Goal: Information Seeking & Learning: Understand process/instructions

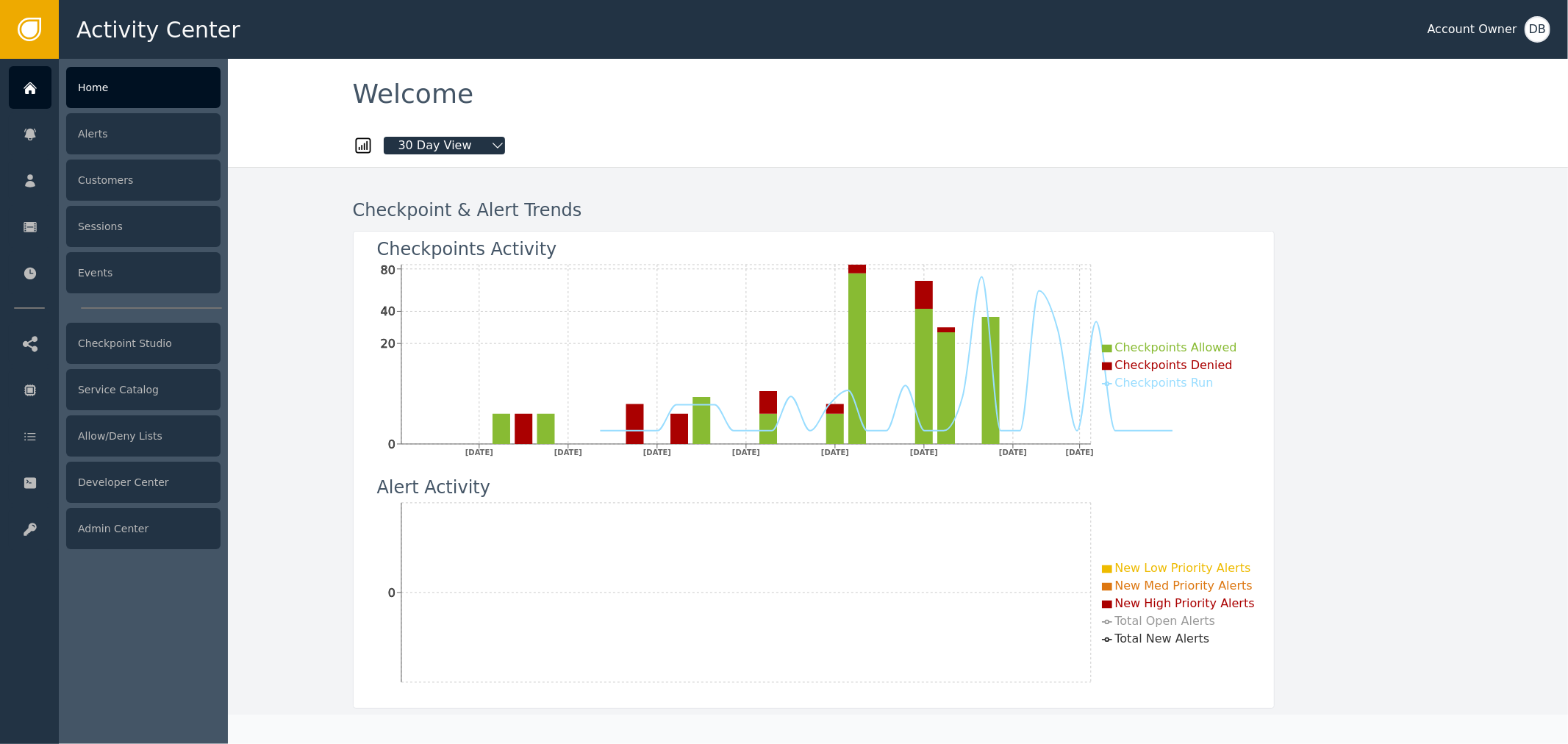
click at [13, 313] on div "Home Alerts Customers Sessions Events Checkpoint Studio Service Catalog Allow/D…" at bounding box center [30, 401] width 59 height 685
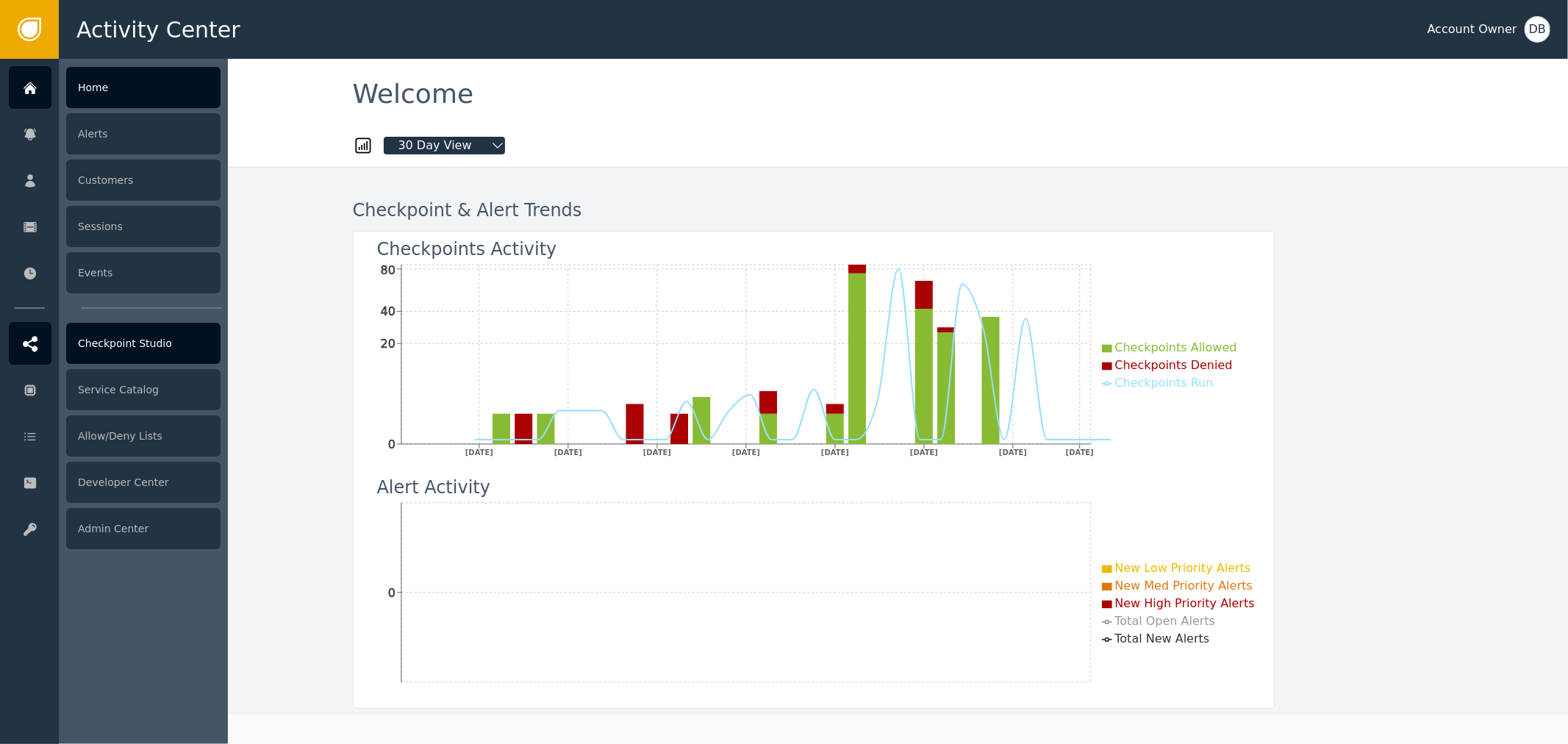
click at [20, 338] on div at bounding box center [30, 344] width 42 height 42
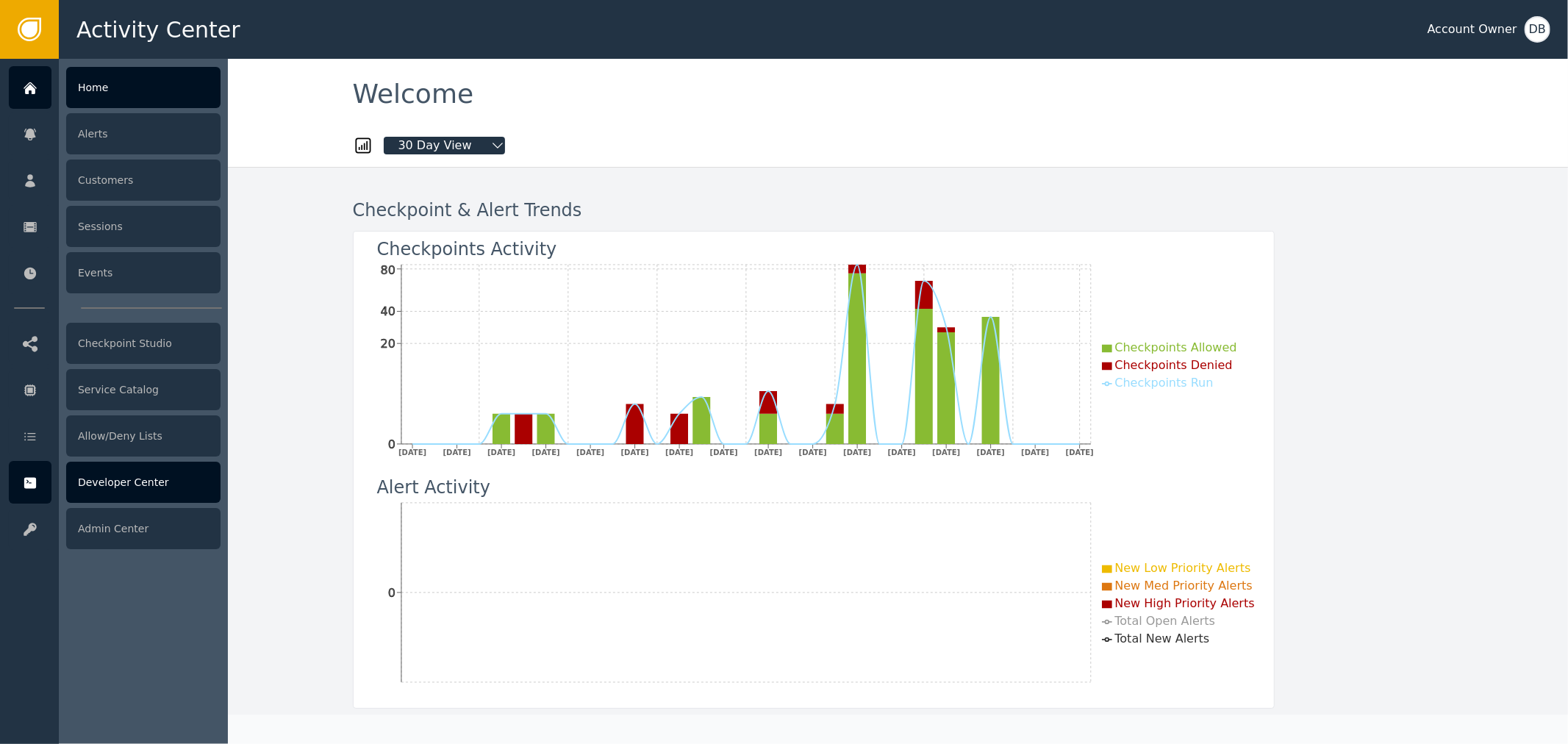
click at [125, 462] on div "Developer Center" at bounding box center [143, 482] width 154 height 41
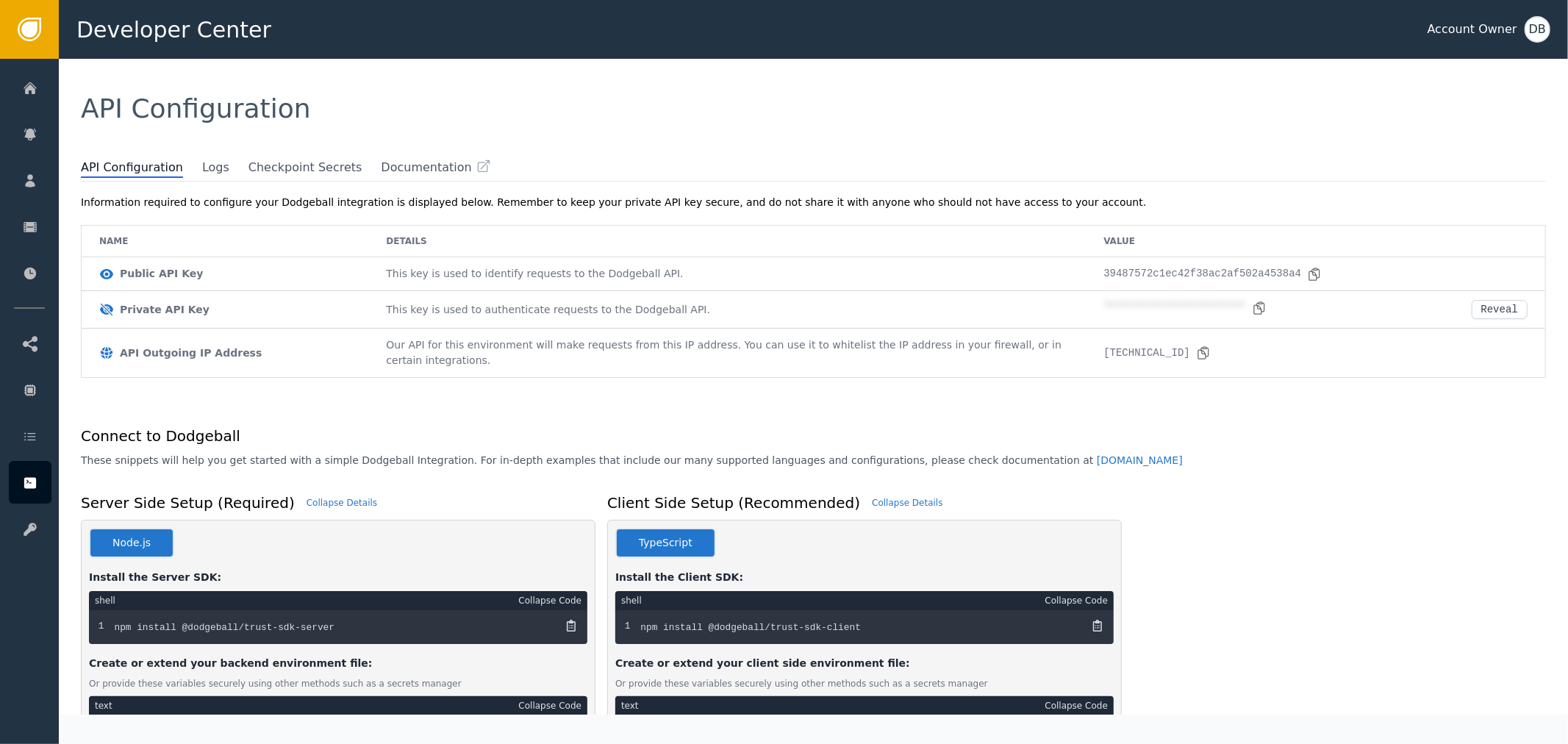
click at [188, 170] on span at bounding box center [194, 166] width 14 height 14
click at [202, 165] on span "Logs" at bounding box center [216, 168] width 27 height 19
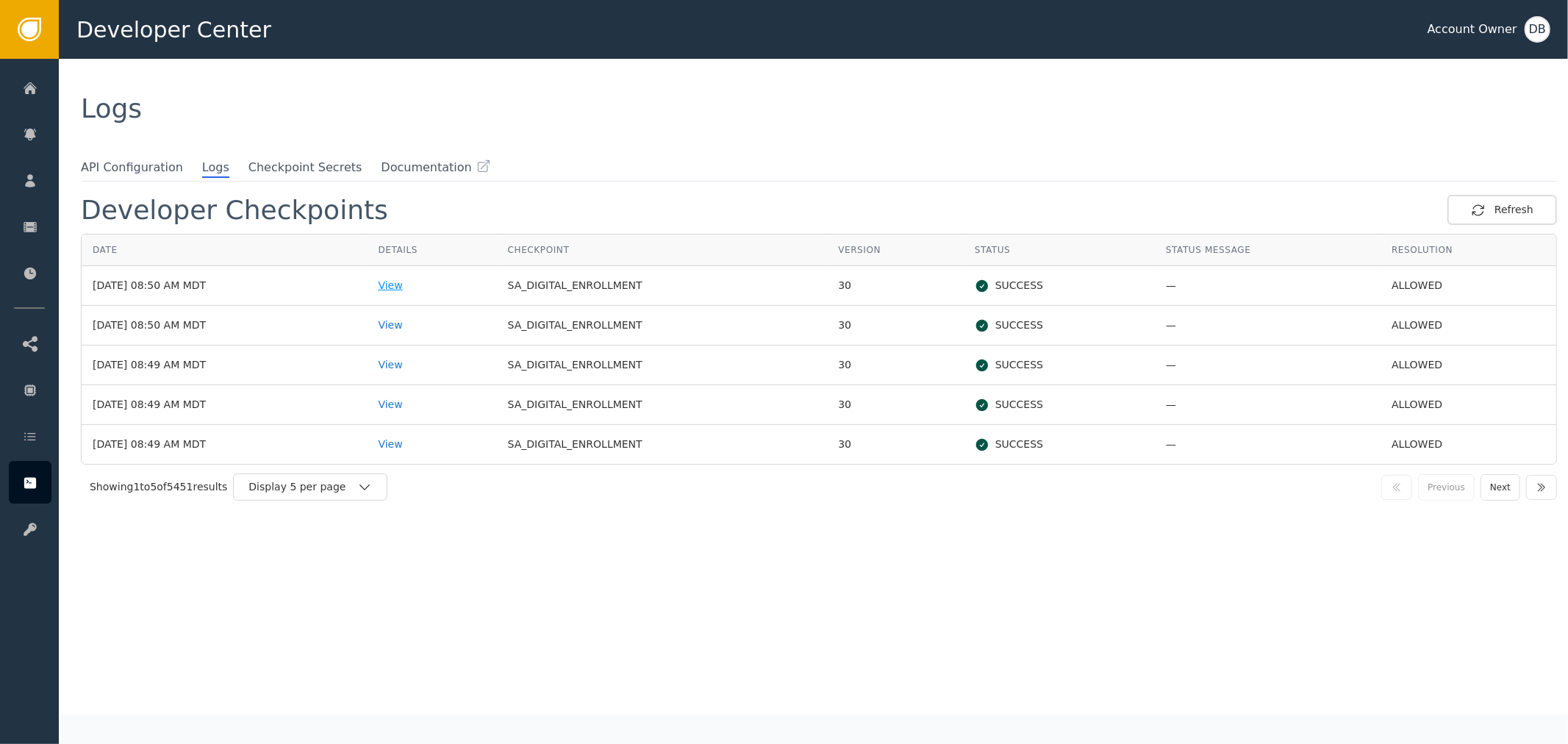
click at [431, 285] on div "View" at bounding box center [432, 285] width 107 height 15
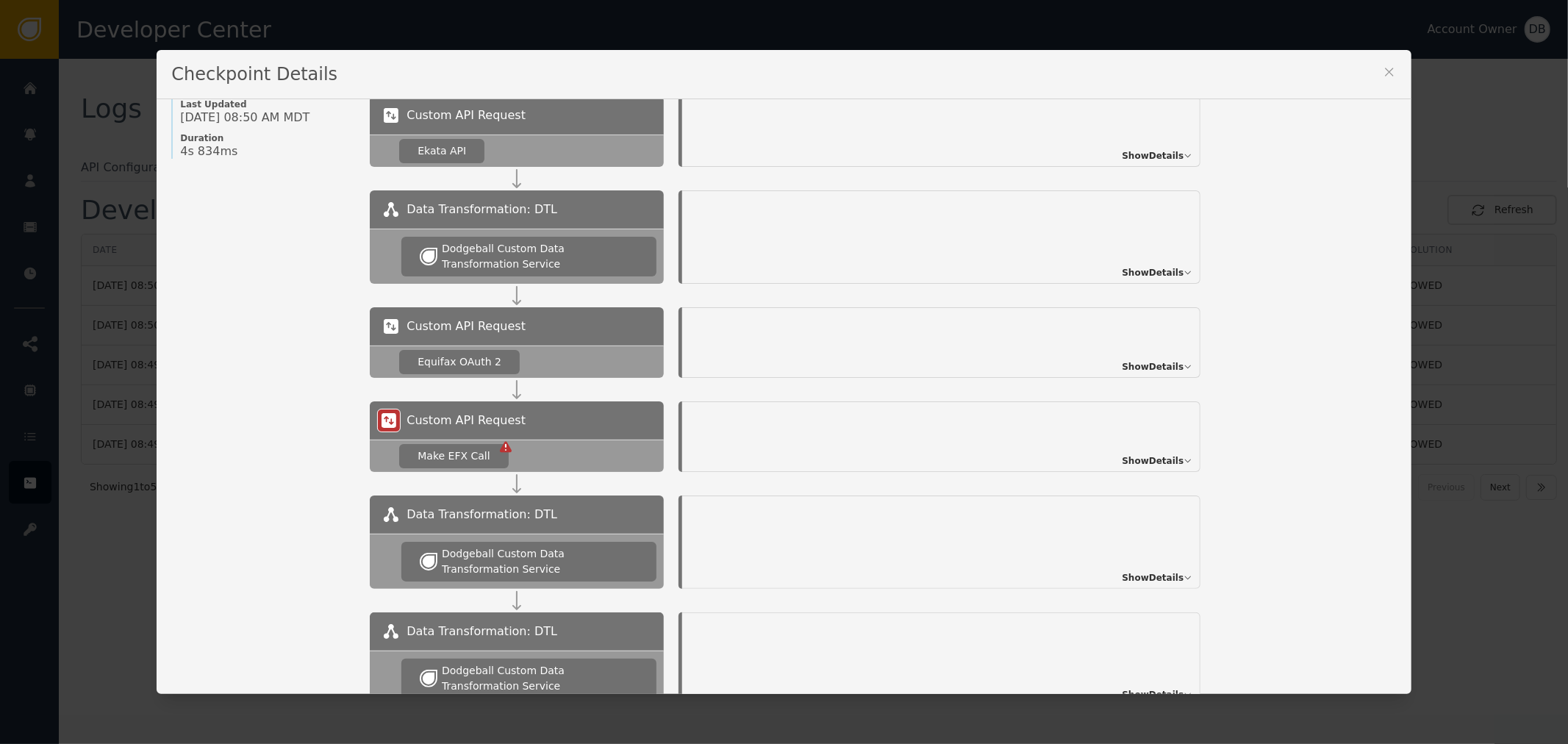
scroll to position [163, 0]
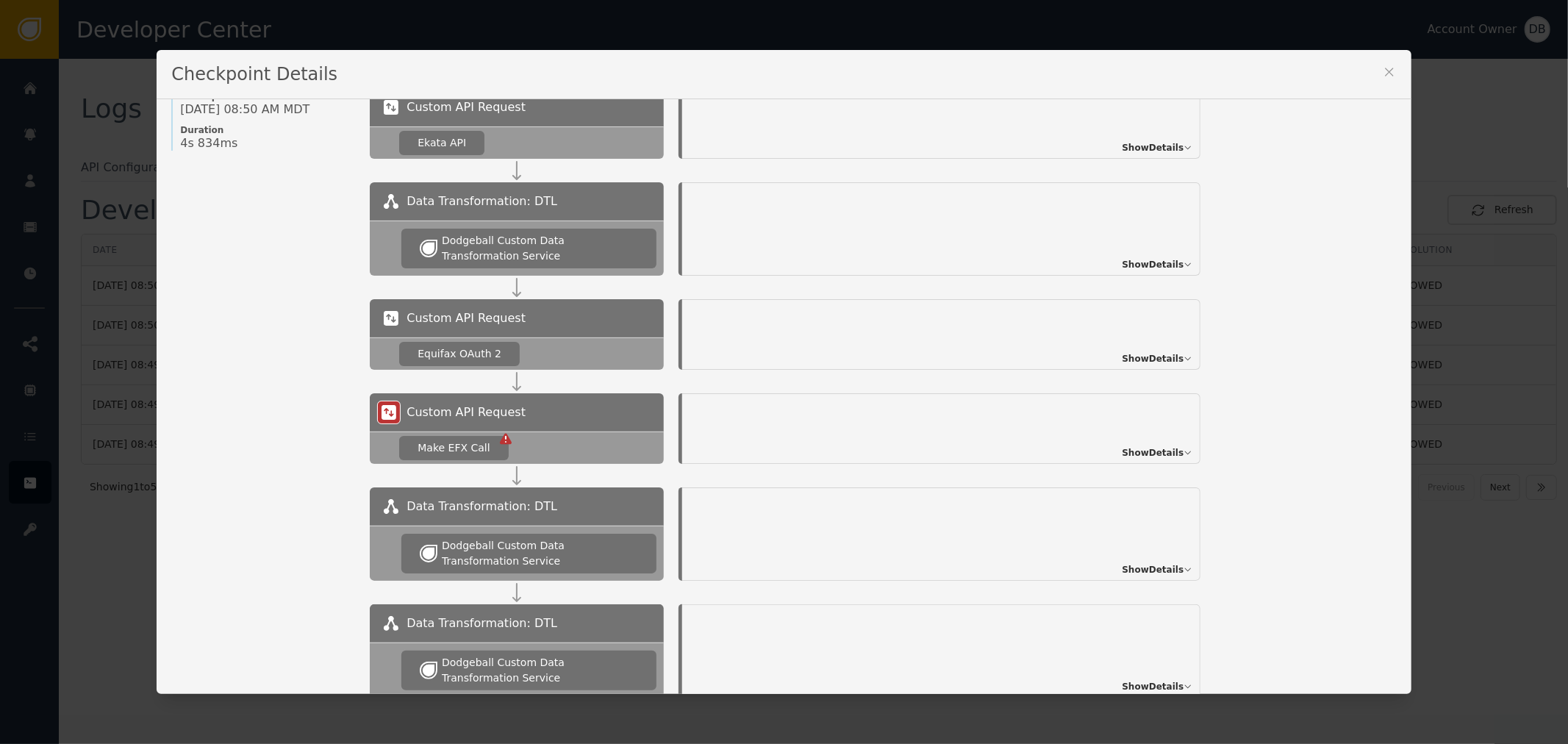
click at [1140, 457] on span "Show Details" at bounding box center [1153, 453] width 62 height 13
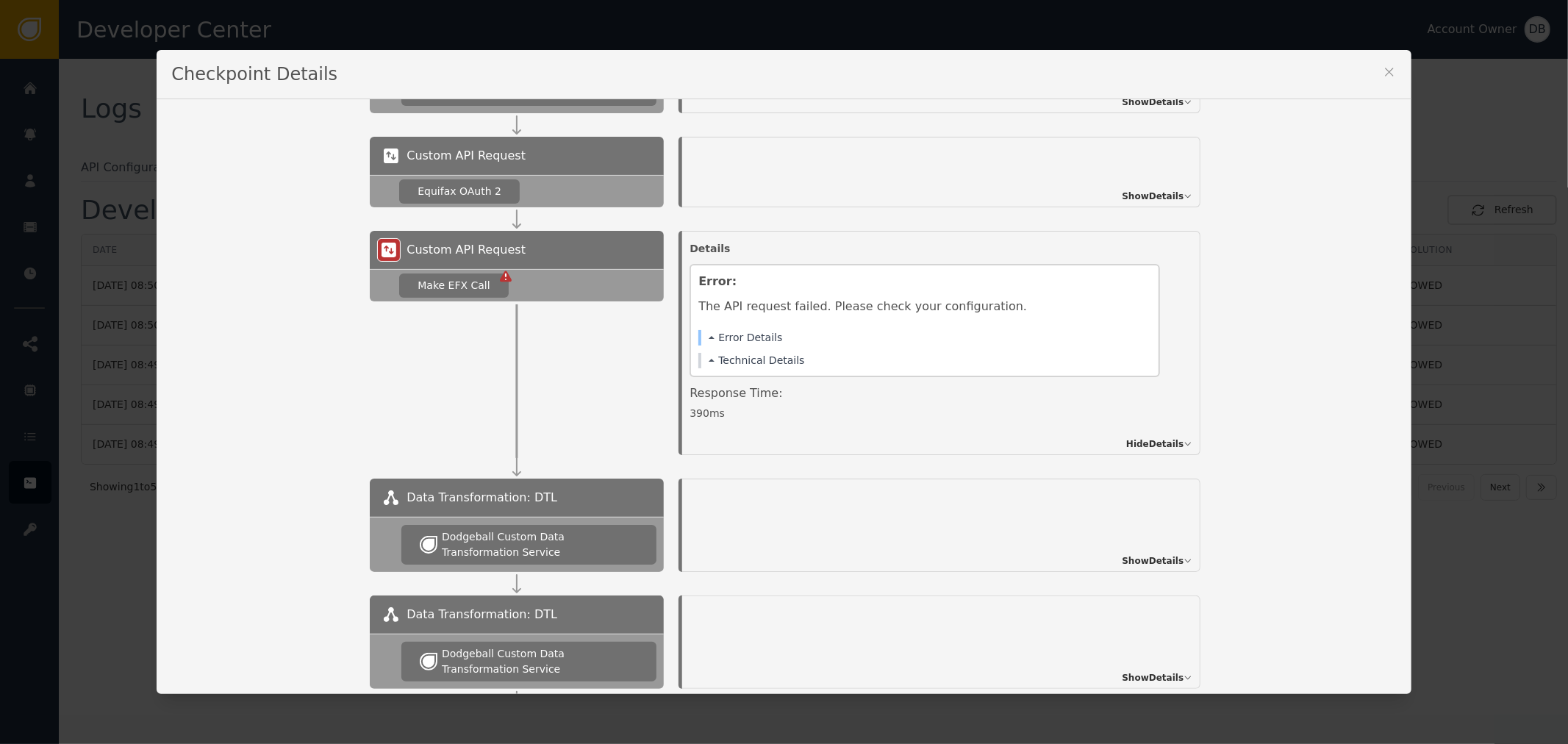
scroll to position [326, 0]
click at [733, 336] on button "Error Details" at bounding box center [745, 337] width 73 height 15
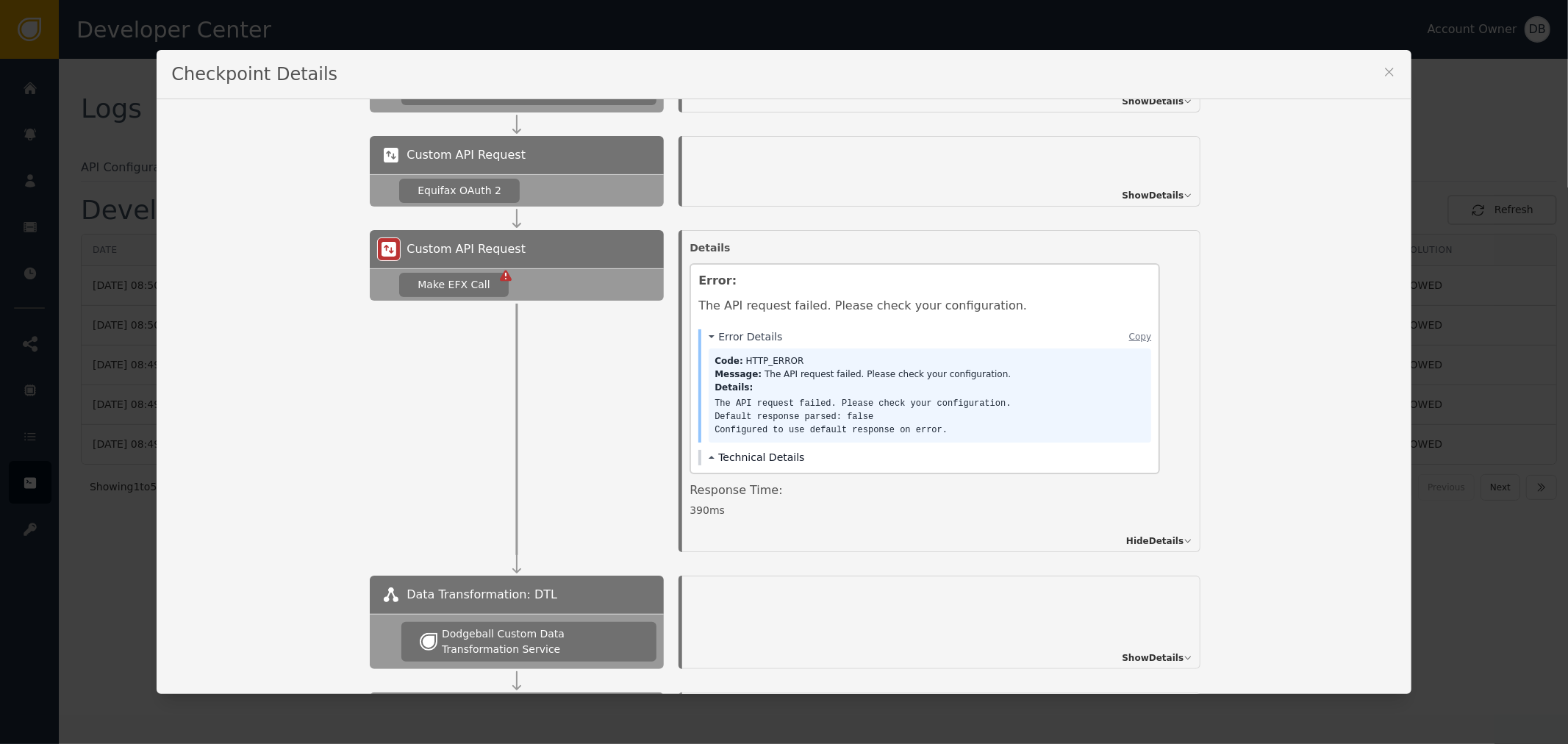
click at [768, 453] on button "Technical Details" at bounding box center [757, 458] width 95 height 15
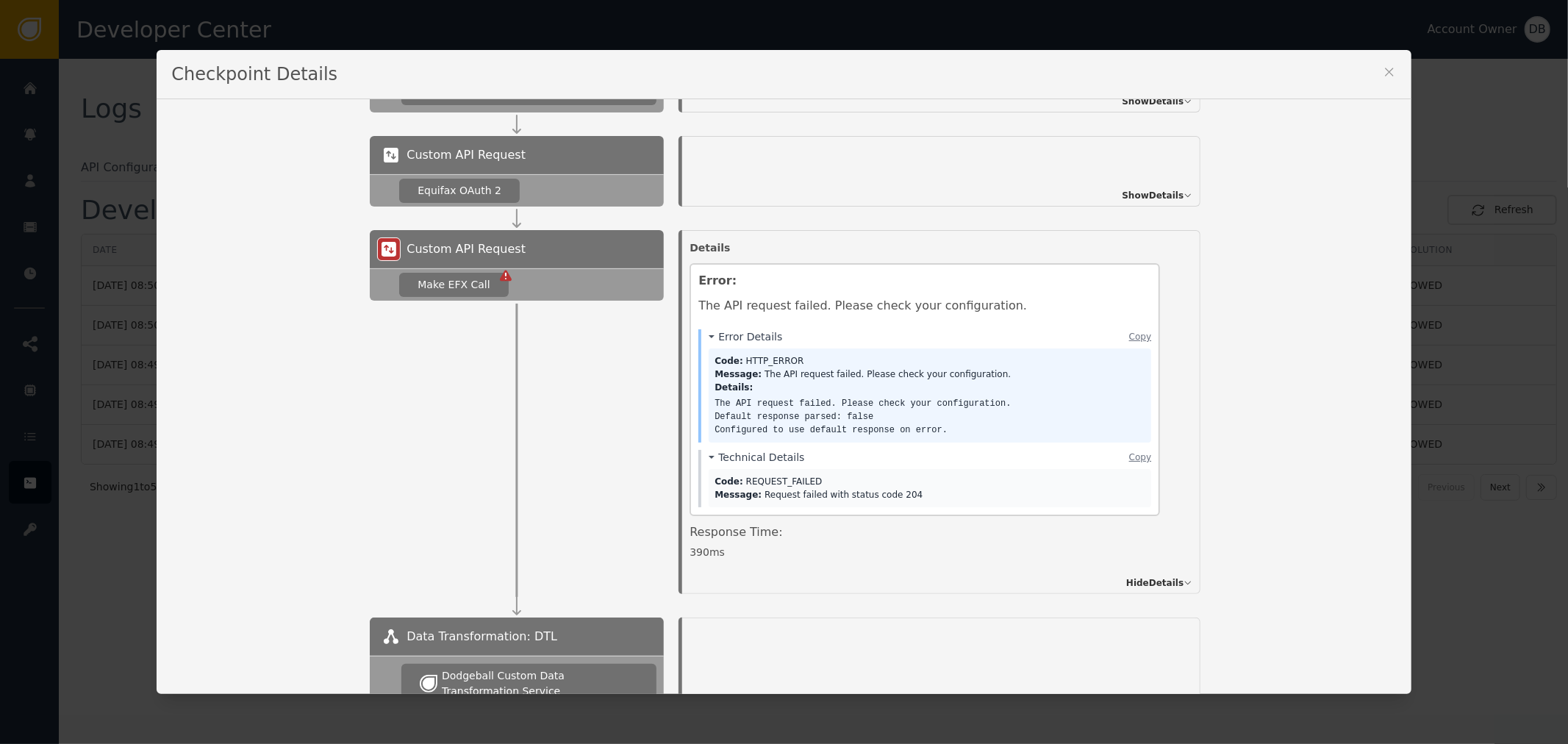
click at [880, 490] on div "Message: Request failed with status code 204" at bounding box center [929, 494] width 431 height 13
click at [825, 395] on div "Code: HTTP_ERROR Message: The API request failed. Please check your configurati…" at bounding box center [930, 395] width 443 height 94
click at [879, 434] on div "Code: HTTP_ERROR Message: The API request failed. Please check your configurati…" at bounding box center [930, 395] width 443 height 94
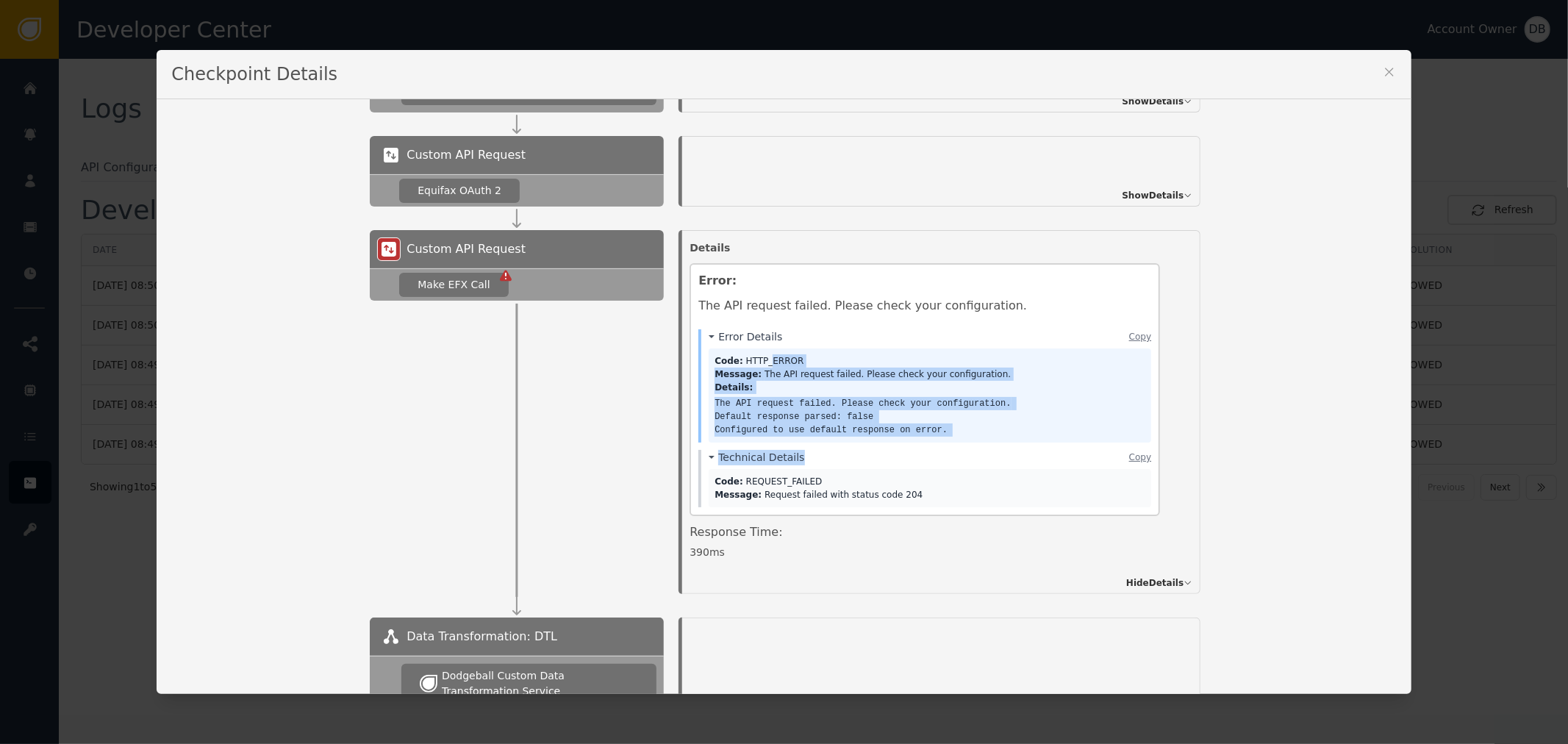
drag, startPoint x: 759, startPoint y: 361, endPoint x: 876, endPoint y: 478, distance: 165.5
click at [875, 478] on div "Error Details Copy Code: HTTP_ERROR Message: The API request failed. Please che…" at bounding box center [925, 418] width 453 height 178
click at [880, 475] on div "Code: REQUEST_FAILED" at bounding box center [929, 481] width 431 height 13
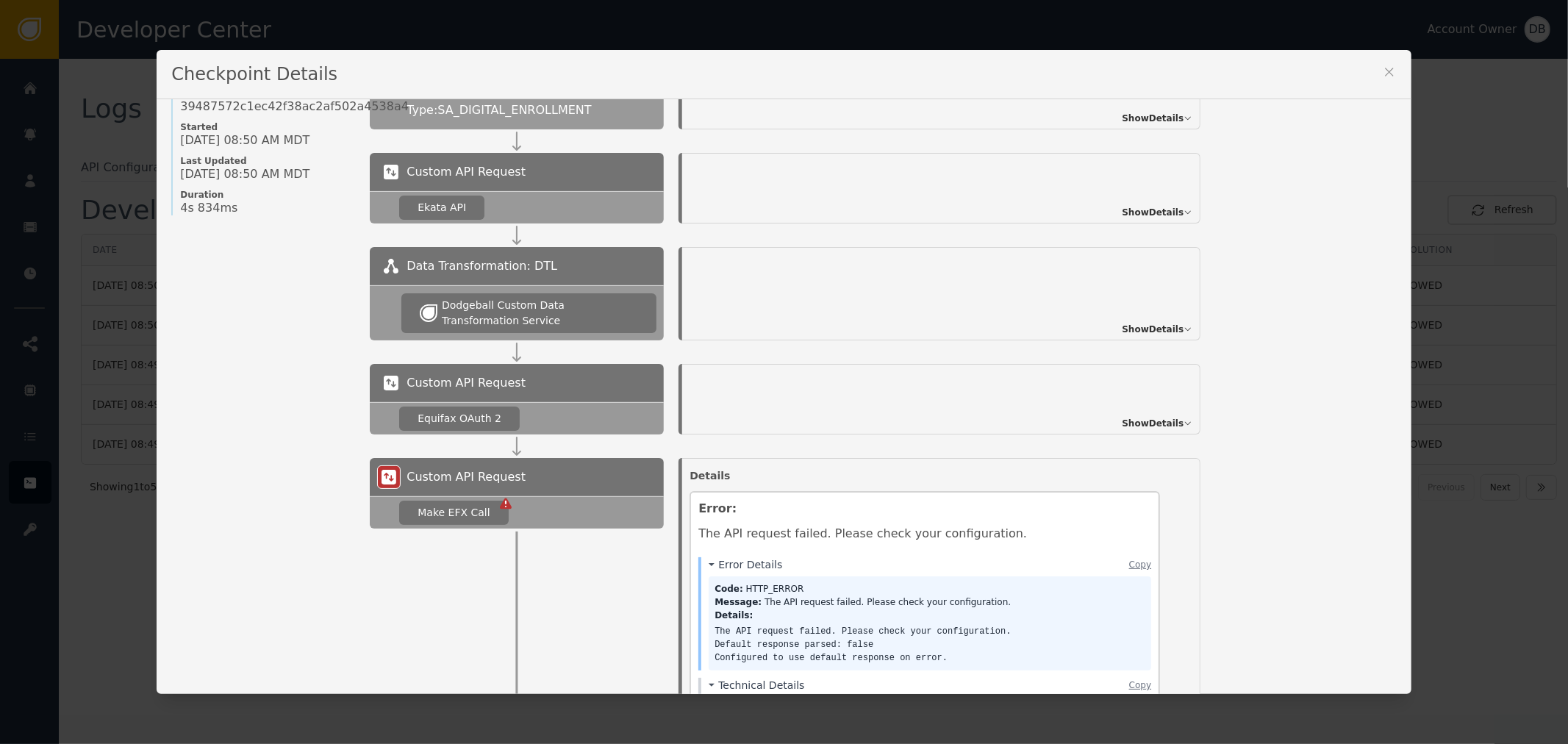
scroll to position [82, 0]
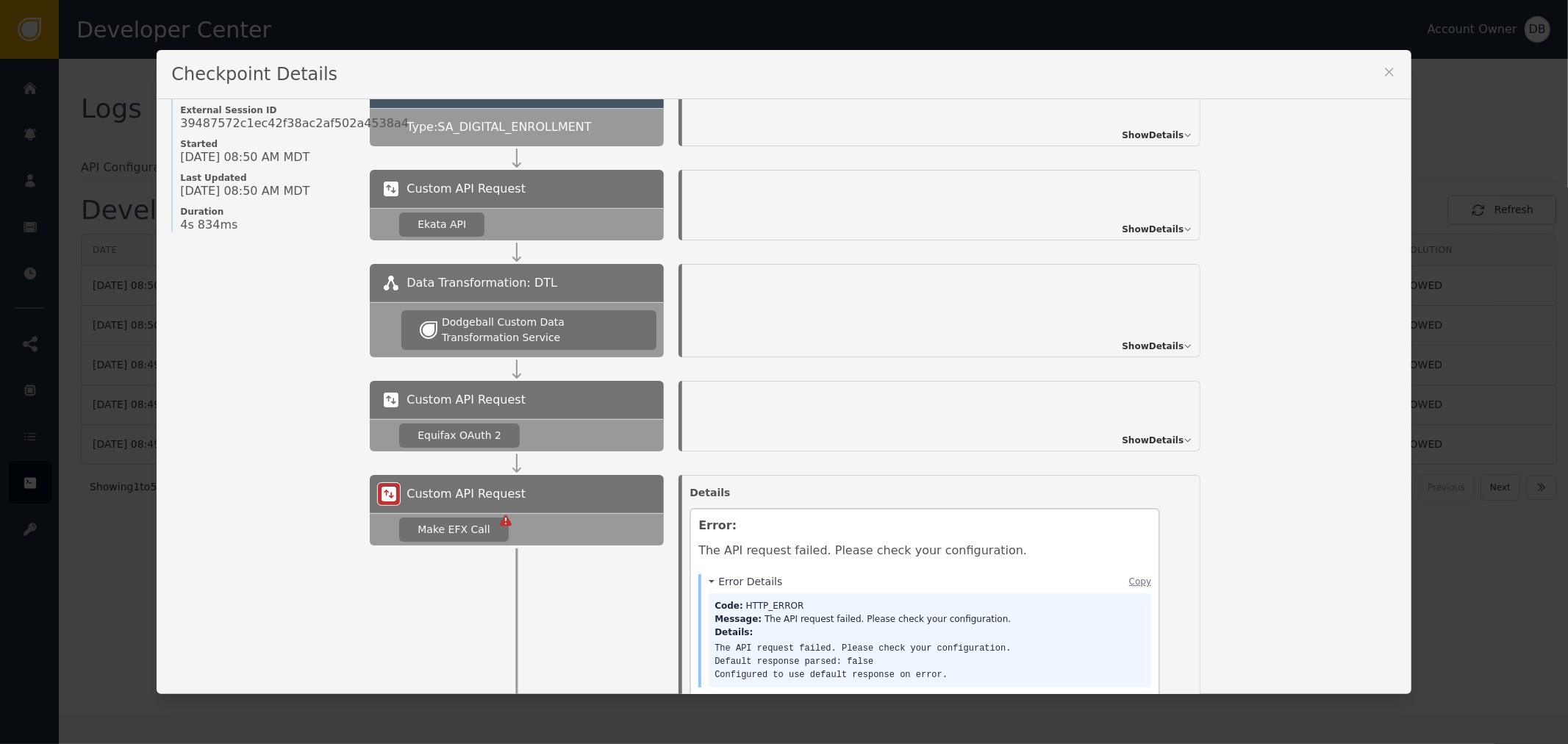
click at [1165, 441] on span "Show Details" at bounding box center [1153, 440] width 62 height 13
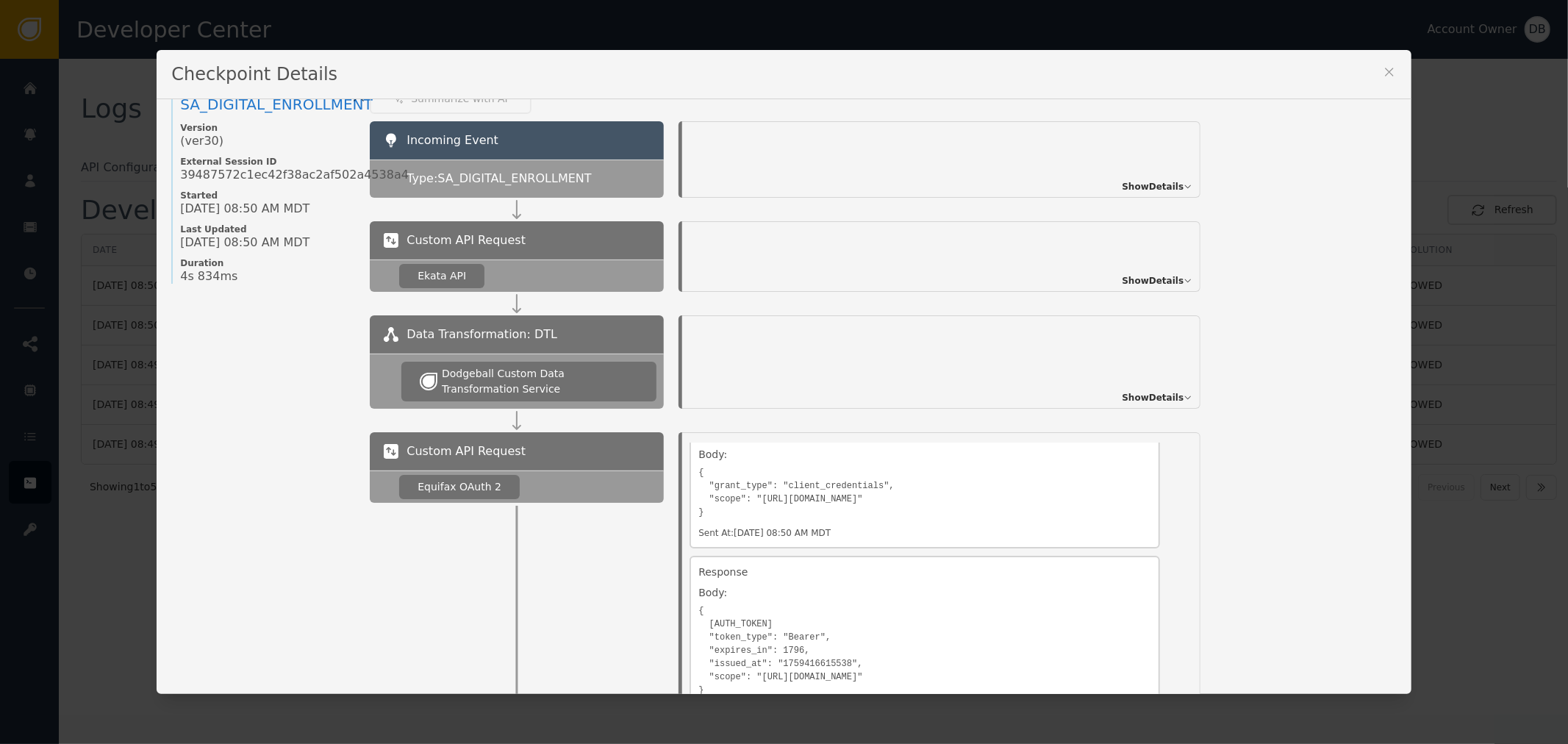
scroll to position [0, 0]
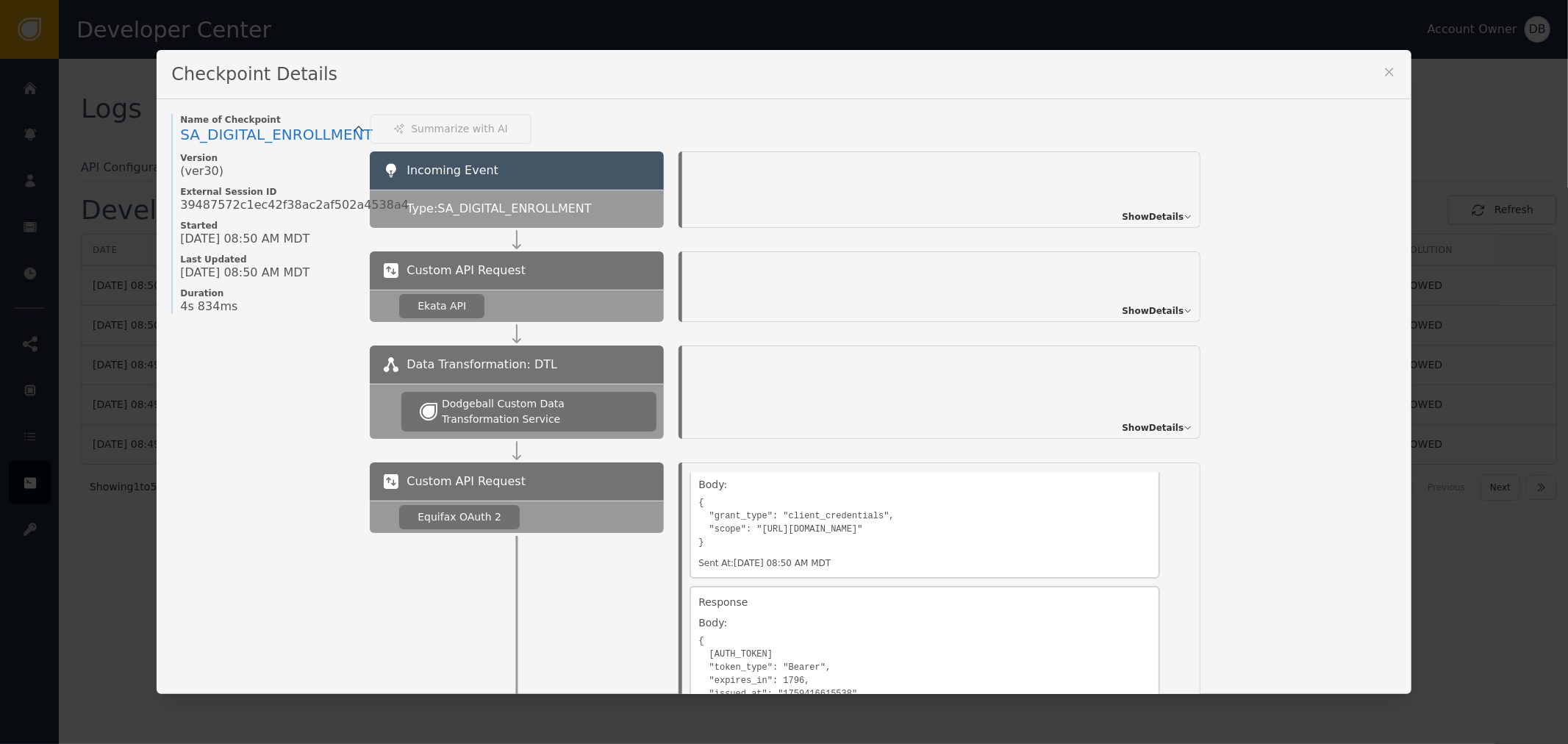
click at [1156, 211] on span "Show Details" at bounding box center [1153, 216] width 62 height 13
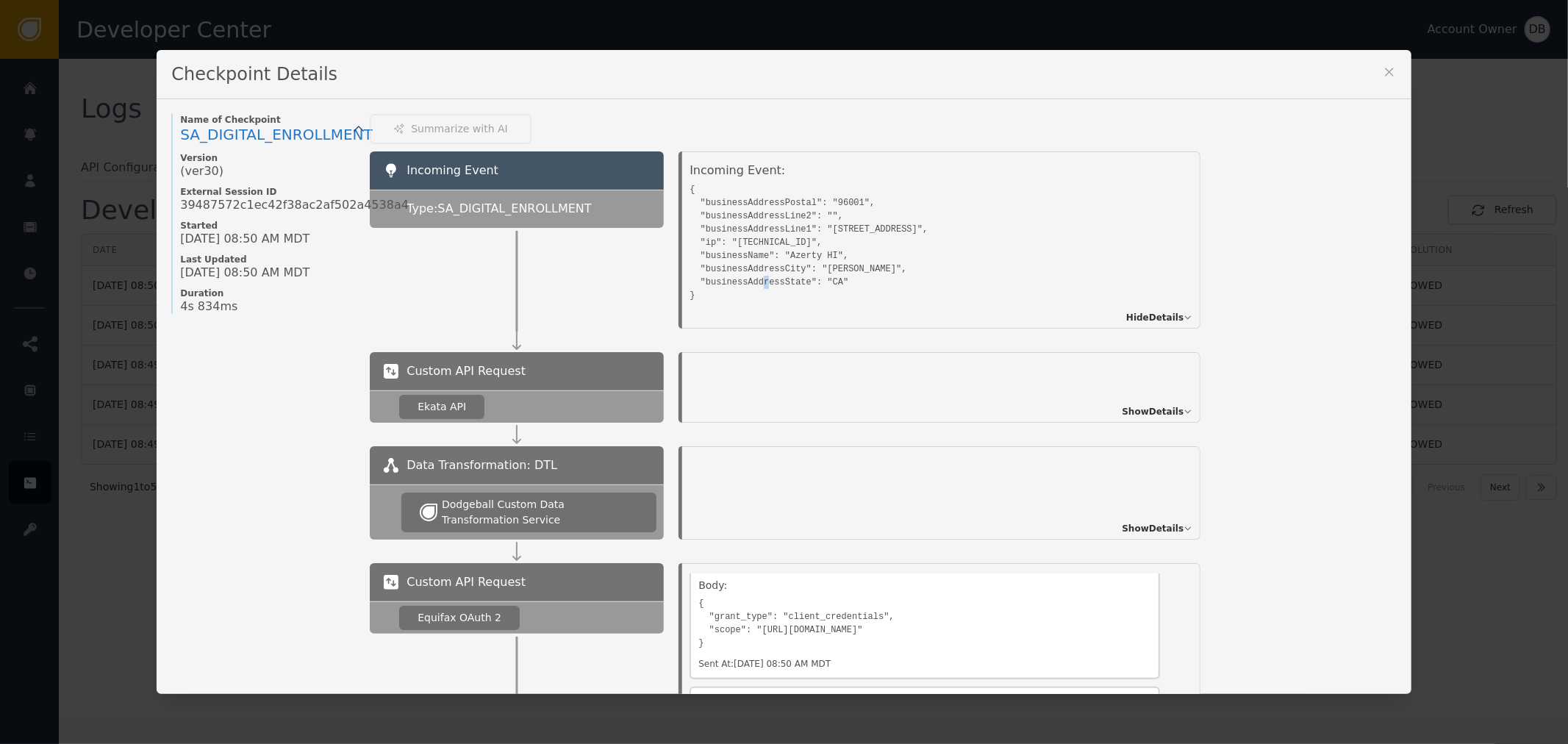
drag, startPoint x: 813, startPoint y: 284, endPoint x: 823, endPoint y: 283, distance: 10.0
click at [820, 283] on pre "{ "businessAddressPostal": "96001", "businessAddressLine2": "", "businessAddres…" at bounding box center [925, 241] width 471 height 123
click at [767, 221] on pre "{ "businessAddressPostal": "96001", "businessAddressLine2": "", "businessAddres…" at bounding box center [925, 241] width 471 height 123
click at [752, 207] on pre "{ "businessAddressPostal": "96001", "businessAddressLine2": "", "businessAddres…" at bounding box center [925, 241] width 471 height 123
click at [766, 195] on pre "{ "businessAddressPostal": "96001", "businessAddressLine2": "", "businessAddres…" at bounding box center [925, 241] width 471 height 123
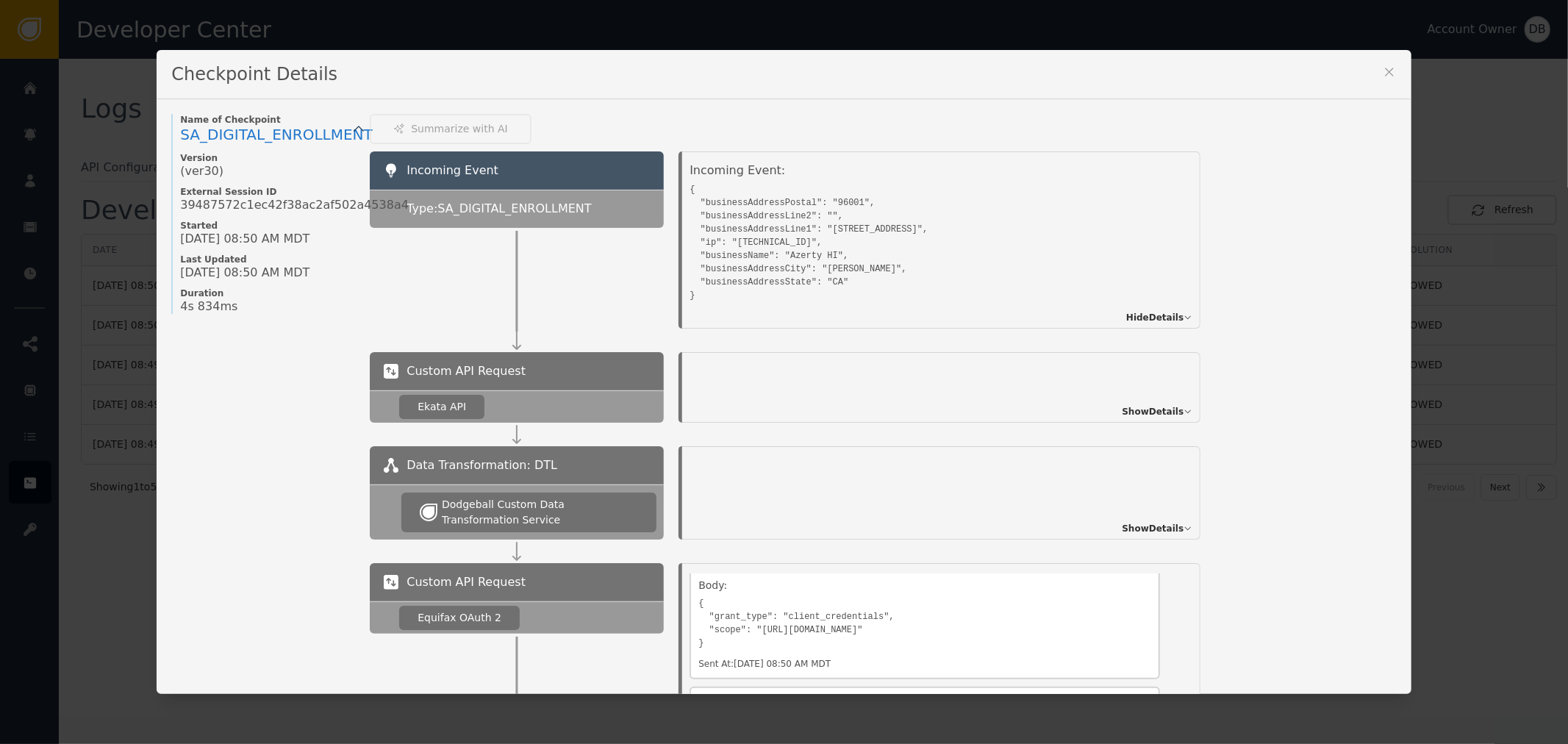
click at [782, 269] on pre "{ "businessAddressPostal": "96001", "businessAddressLine2": "", "businessAddres…" at bounding box center [925, 241] width 471 height 123
drag, startPoint x: 695, startPoint y: 250, endPoint x: 841, endPoint y: 252, distance: 146.0
click at [841, 252] on pre "{ "businessAddressPostal": "96001", "businessAddressLine2": "", "businessAddres…" at bounding box center [925, 241] width 471 height 123
copy pre ""businessName": "Azerty HI","
click at [796, 203] on pre "{ "businessAddressPostal": "96001", "businessAddressLine2": "", "businessAddres…" at bounding box center [925, 241] width 471 height 123
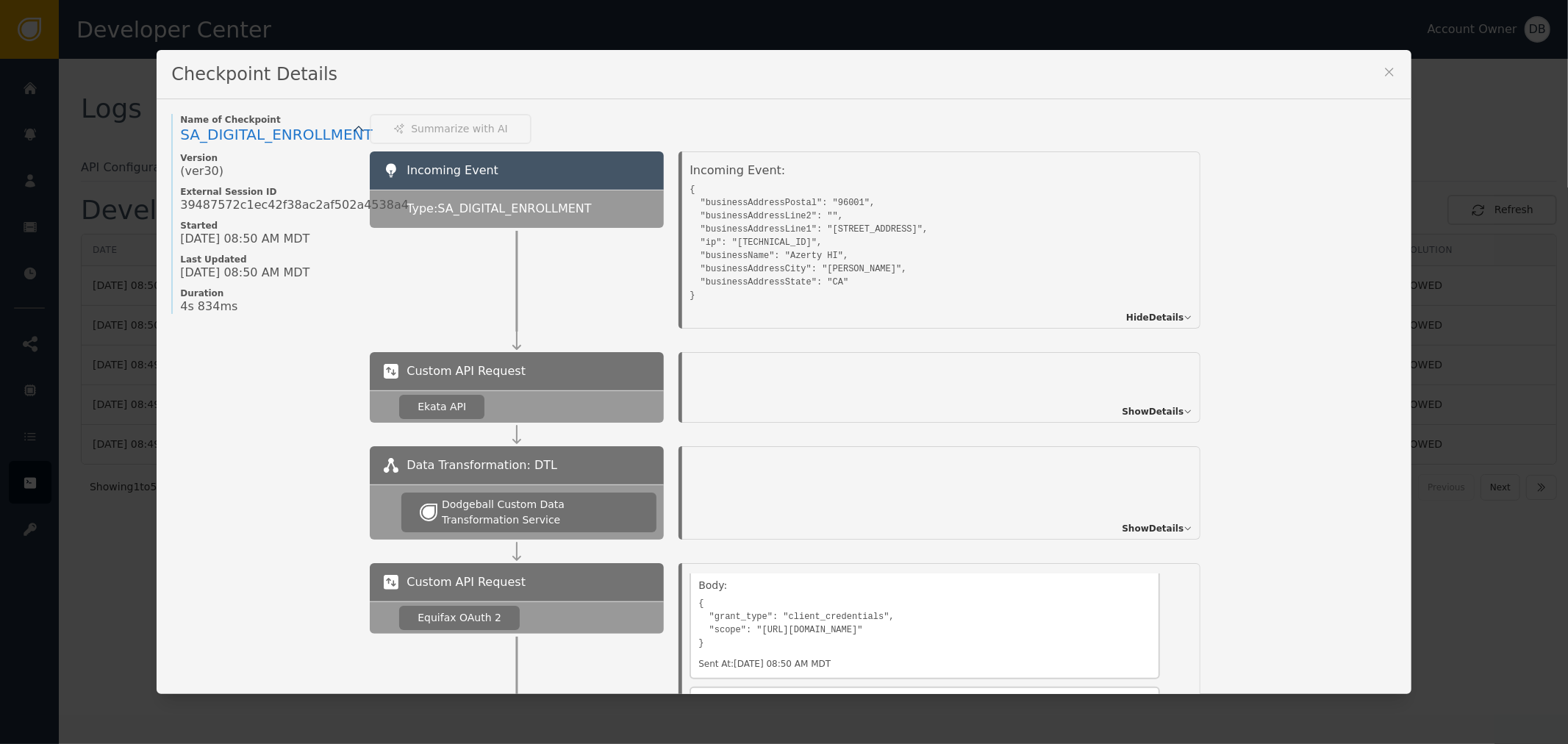
click at [742, 271] on pre "{ "businessAddressPostal": "96001", "businessAddressLine2": "", "businessAddres…" at bounding box center [925, 241] width 471 height 123
click at [734, 278] on pre "{ "businessAddressPostal": "96001", "businessAddressLine2": "", "businessAddres…" at bounding box center [925, 241] width 471 height 123
click at [820, 285] on pre "{ "businessAddressPostal": "96001", "businessAddressLine2": "", "businessAddres…" at bounding box center [925, 241] width 471 height 123
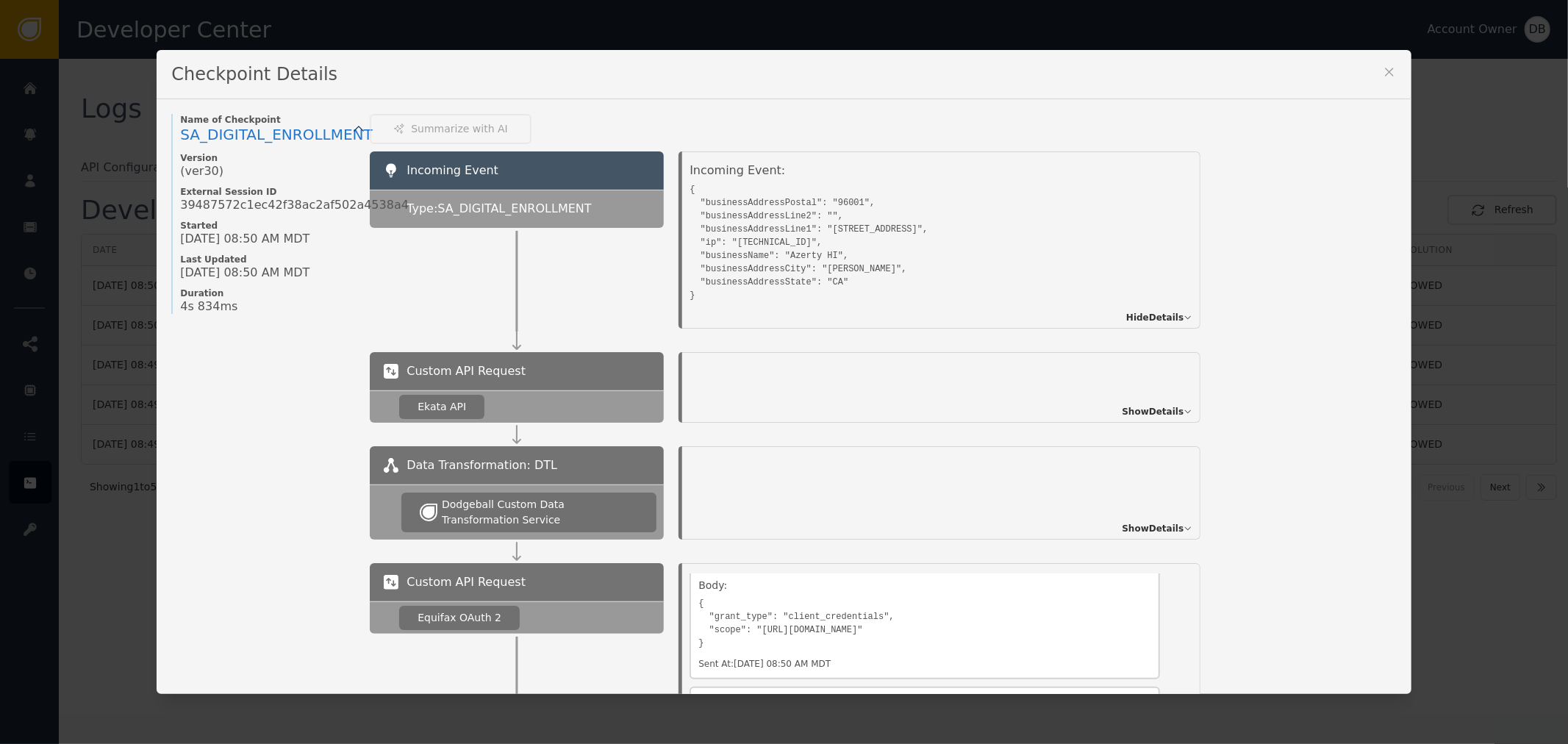
click at [835, 273] on pre "{ "businessAddressPostal": "96001", "businessAddressLine2": "", "businessAddres…" at bounding box center [925, 241] width 471 height 123
drag, startPoint x: 826, startPoint y: 277, endPoint x: 693, endPoint y: 276, distance: 133.0
click at [693, 276] on pre "{ "businessAddressPostal": "96001", "businessAddressLine2": "", "businessAddres…" at bounding box center [925, 241] width 471 height 123
copy pre ""businessAddressState": "CA""
click at [790, 240] on pre "{ "businessAddressPostal": "96001", "businessAddressLine2": "", "businessAddres…" at bounding box center [925, 241] width 471 height 123
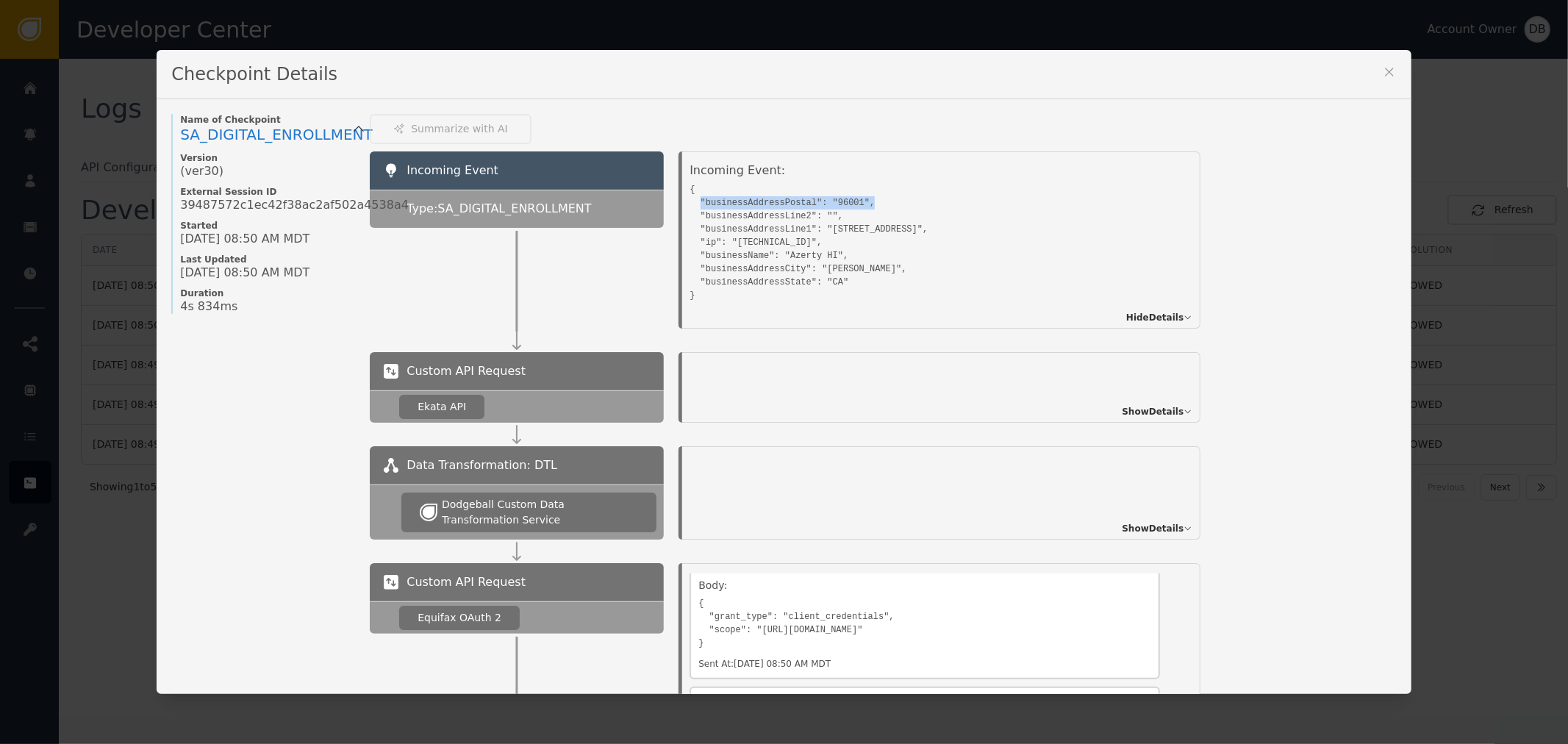
drag, startPoint x: 857, startPoint y: 200, endPoint x: 691, endPoint y: 198, distance: 166.0
click at [691, 198] on pre "{ "businessAddressPostal": "96001", "businessAddressLine2": "", "businessAddres…" at bounding box center [925, 241] width 471 height 123
copy pre ""businessAddressPostal": "96001","
click at [835, 266] on pre "{ "businessAddressPostal": "96001", "businessAddressLine2": "", "businessAddres…" at bounding box center [925, 241] width 471 height 123
click at [720, 288] on pre "{ "businessAddressPostal": "96001", "businessAddressLine2": "", "businessAddres…" at bounding box center [925, 241] width 471 height 123
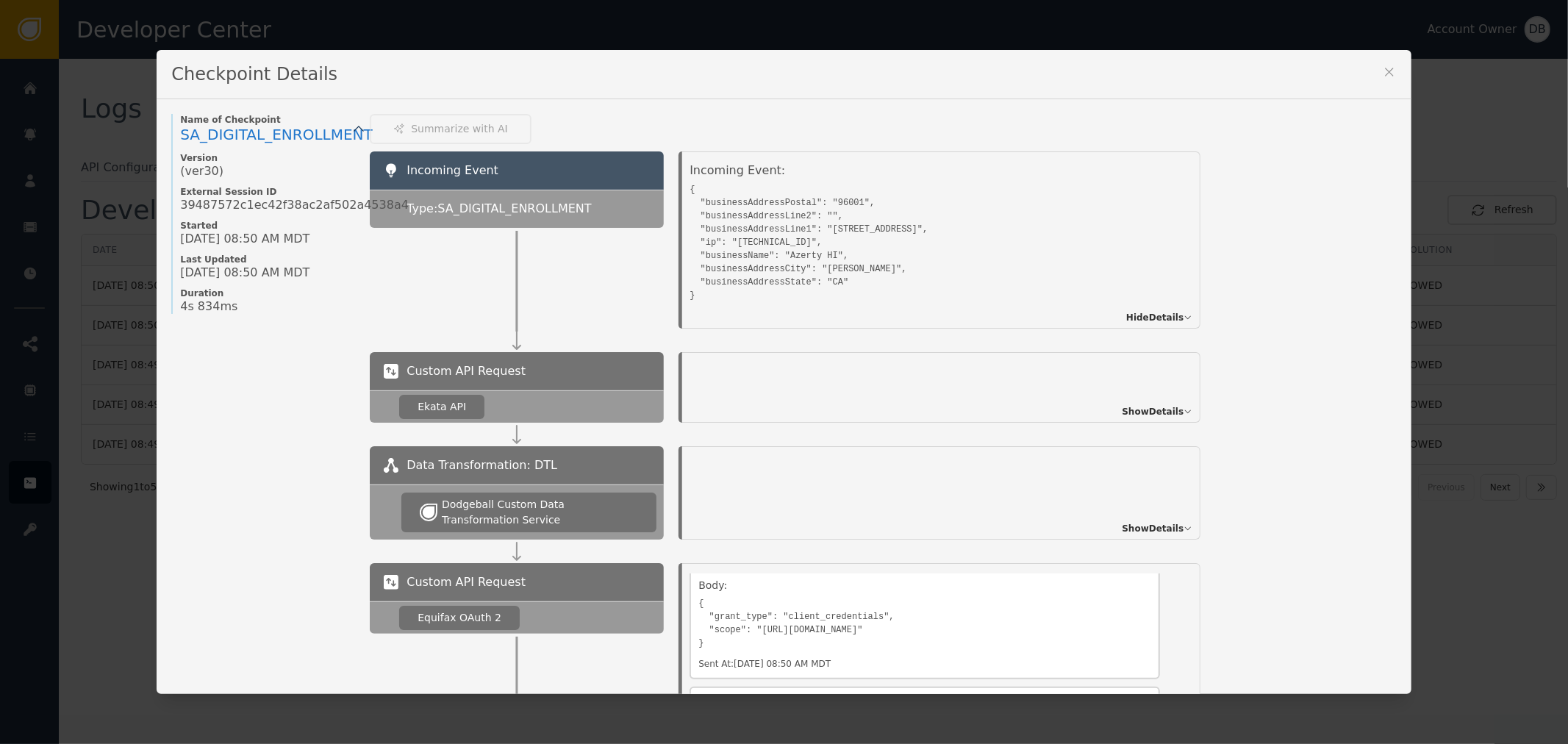
click at [720, 280] on pre "{ "businessAddressPostal": "96001", "businessAddressLine2": "", "businessAddres…" at bounding box center [925, 241] width 471 height 123
copy pre "businessAddressState"
click at [1360, 170] on div "Incoming Event Type: SA_DIGITAL_ENROLLMENT Incoming Event: { "businessAddressPo…" at bounding box center [883, 240] width 1026 height 177
